Goal: Communication & Community: Answer question/provide support

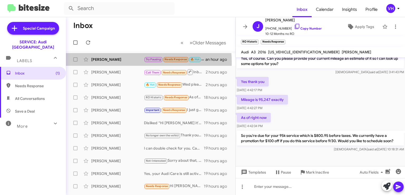
click at [109, 62] on div "William Gaitan Try Pausing Needs Response 🔥 Hot Hi Steven, Can you tell me what…" at bounding box center [150, 59] width 161 height 11
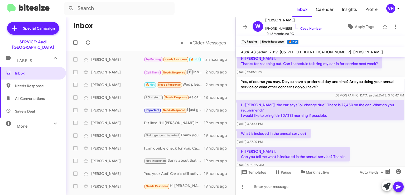
scroll to position [251, 0]
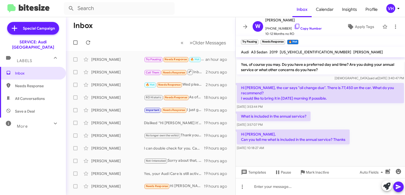
drag, startPoint x: 356, startPoint y: 107, endPoint x: 359, endPoint y: 104, distance: 4.3
click at [357, 106] on div "Sep 10, 2025, 3:53:44 PM" at bounding box center [320, 106] width 167 height 5
click at [304, 52] on span "WAUJEGFF4KA094646" at bounding box center [315, 52] width 71 height 5
copy span "WAUJEGFF4KA094646"
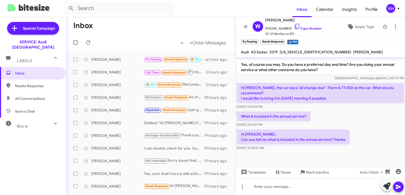
click at [303, 125] on div "Sep 10, 2025, 3:57:07 PM" at bounding box center [274, 124] width 74 height 5
click at [304, 51] on span "WAUJEGFF4KA094646" at bounding box center [315, 52] width 71 height 5
copy span "WAUJEGFF4KA094646"
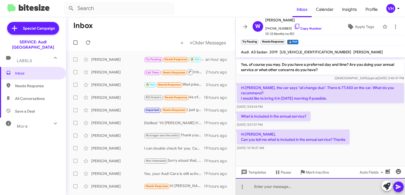
click at [283, 189] on div at bounding box center [320, 186] width 169 height 17
click at [289, 190] on div at bounding box center [320, 186] width 169 height 17
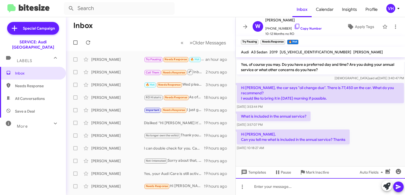
paste div
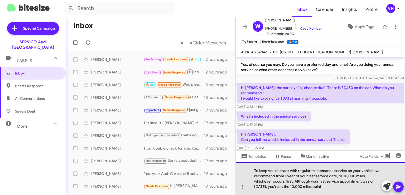
click at [265, 185] on div "To keep you on track with regular maintenance service on your vehicle, we recom…" at bounding box center [320, 178] width 169 height 33
click at [362, 187] on div "To keep you on track with regular maintenance service on your vehicle, we recom…" at bounding box center [320, 178] width 169 height 33
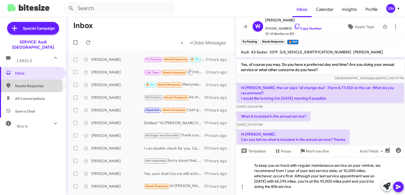
click at [26, 83] on span "Needs Response" at bounding box center [37, 85] width 45 height 5
type input "in:needs-response"
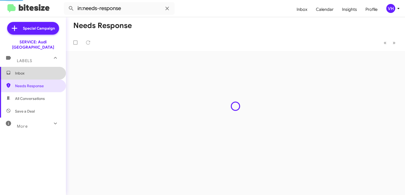
click at [34, 70] on span "Inbox" at bounding box center [37, 72] width 45 height 5
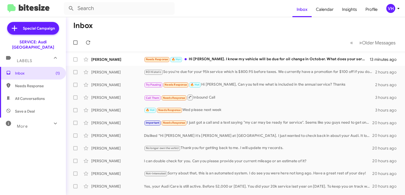
click at [256, 61] on div "Needs Response 🔥 Hot Hi [PERSON_NAME]. I know my vehicle will be due for oil ch…" at bounding box center [257, 59] width 226 height 6
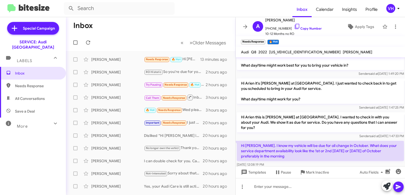
scroll to position [21, 0]
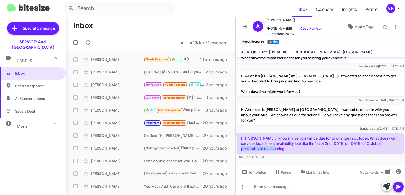
drag, startPoint x: 377, startPoint y: 147, endPoint x: 376, endPoint y: 144, distance: 2.6
click at [376, 144] on p "Hi [PERSON_NAME]. I know my vehicle will be due for oil change in October. What…" at bounding box center [320, 143] width 167 height 20
click at [369, 151] on p "Hi [PERSON_NAME]. I know my vehicle will be due for oil change in October. What…" at bounding box center [320, 143] width 167 height 20
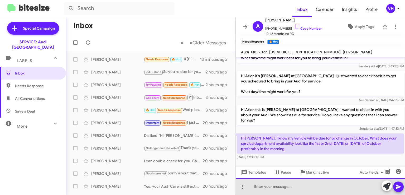
click at [329, 184] on div at bounding box center [320, 186] width 169 height 17
click at [286, 188] on div "We are pretty" at bounding box center [320, 186] width 169 height 17
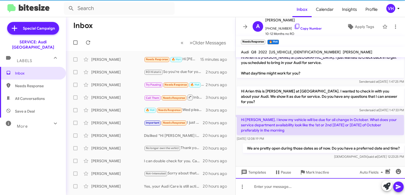
scroll to position [40, 0]
